Goal: Task Accomplishment & Management: Use online tool/utility

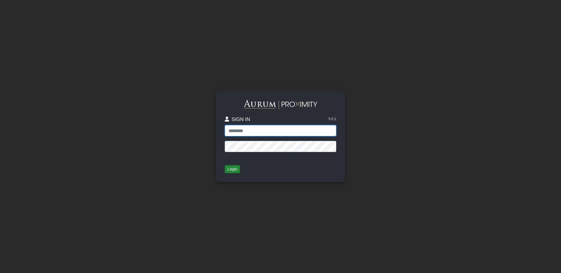
type input "**********"
click at [228, 168] on button "Login" at bounding box center [232, 169] width 15 height 8
